Goal: Find specific fact: Find specific fact

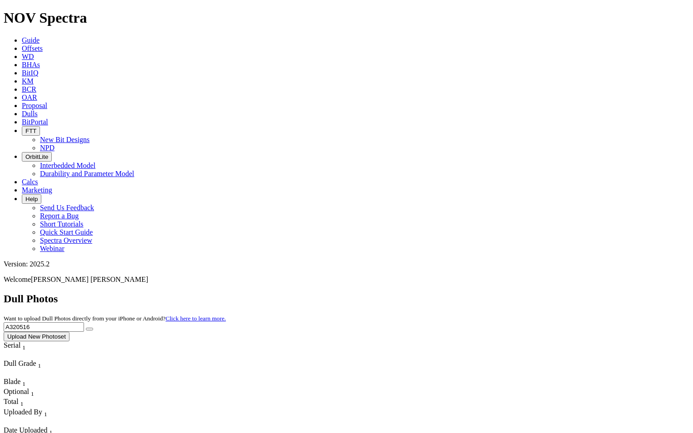
drag, startPoint x: 509, startPoint y: 40, endPoint x: 442, endPoint y: 47, distance: 66.7
click at [442, 293] on div "Dull Photos Want to upload Dull Photos directly from your iPhone or Android? Cl…" at bounding box center [347, 317] width 686 height 49
paste input "15454"
type input "A315454"
click at [93, 328] on button "submit" at bounding box center [89, 329] width 7 height 3
